Goal: Find specific page/section: Find specific page/section

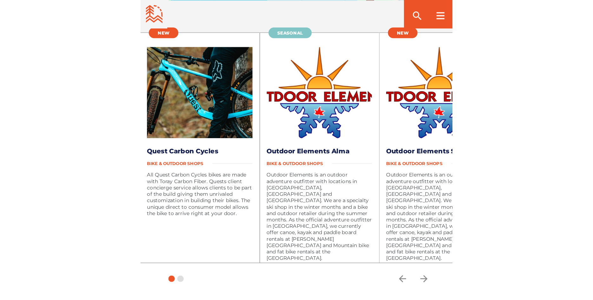
scroll to position [1294, 0]
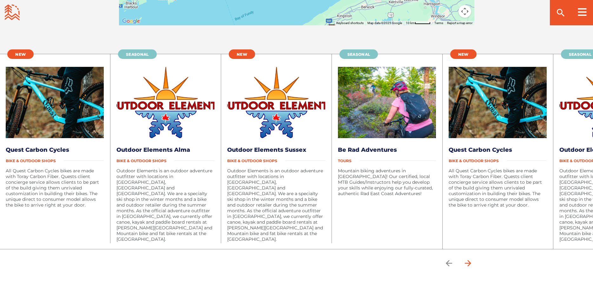
click at [277, 261] on icon "arrow forward" at bounding box center [468, 264] width 10 height 10
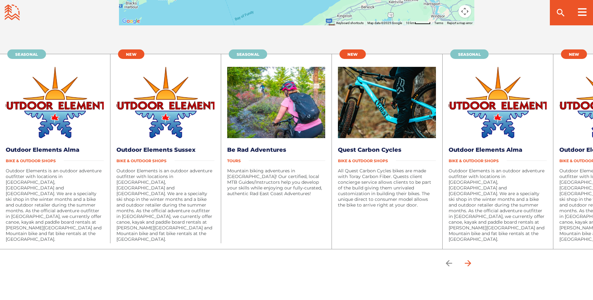
click at [277, 260] on icon "arrow forward" at bounding box center [468, 264] width 10 height 10
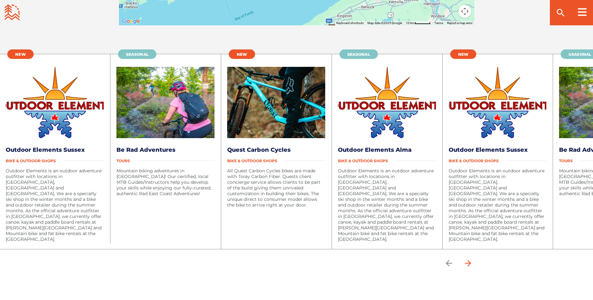
click at [277, 259] on icon "arrow forward" at bounding box center [468, 264] width 10 height 10
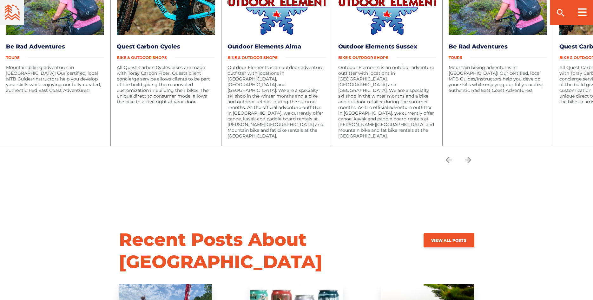
scroll to position [1358, 0]
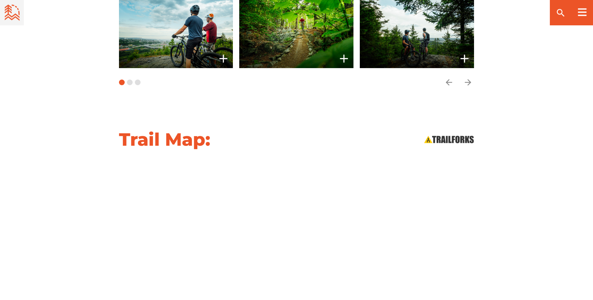
scroll to position [615, 0]
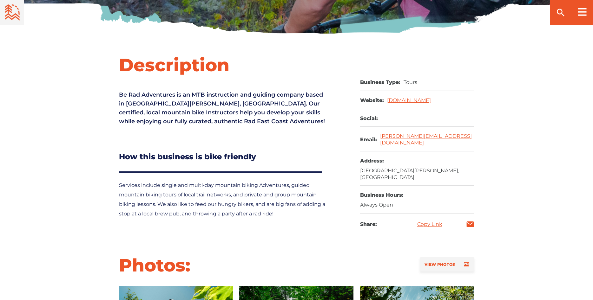
scroll to position [259, 0]
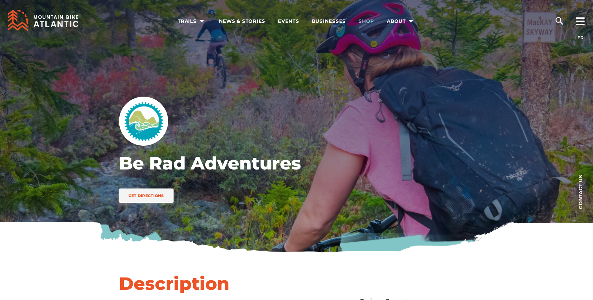
click at [369, 19] on span "Shop" at bounding box center [366, 21] width 16 height 6
